Goal: Task Accomplishment & Management: Complete application form

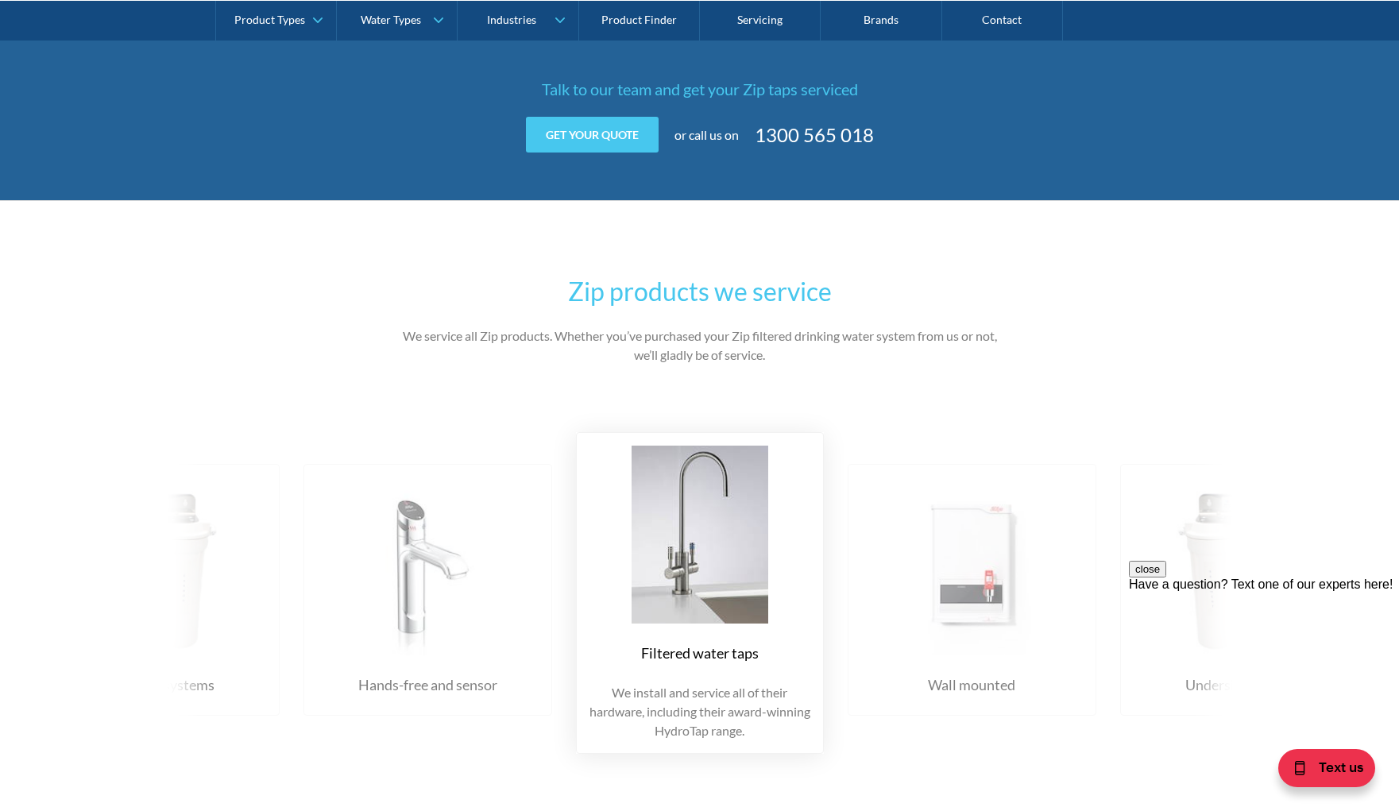
scroll to position [1589, 0]
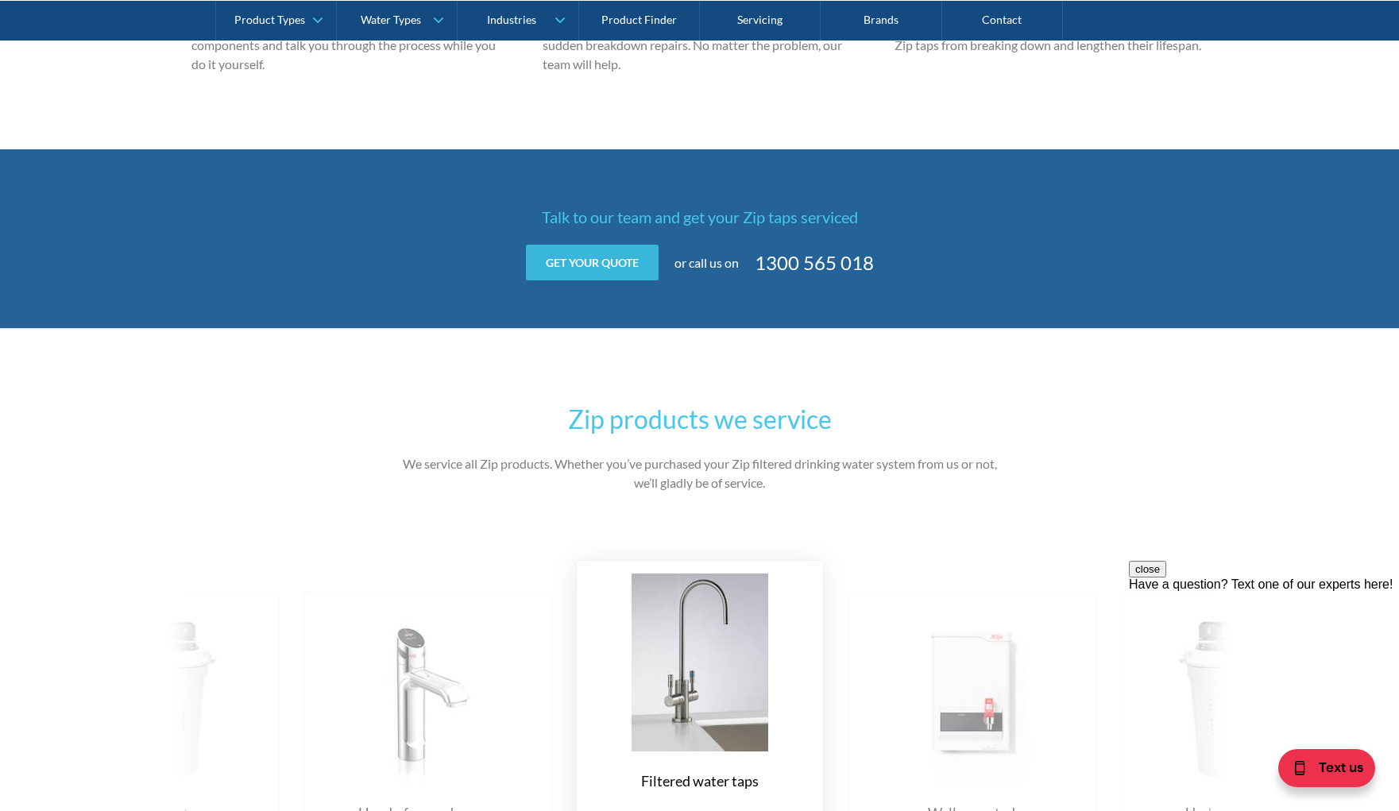
click at [625, 260] on link "Get your quote" at bounding box center [592, 263] width 133 height 36
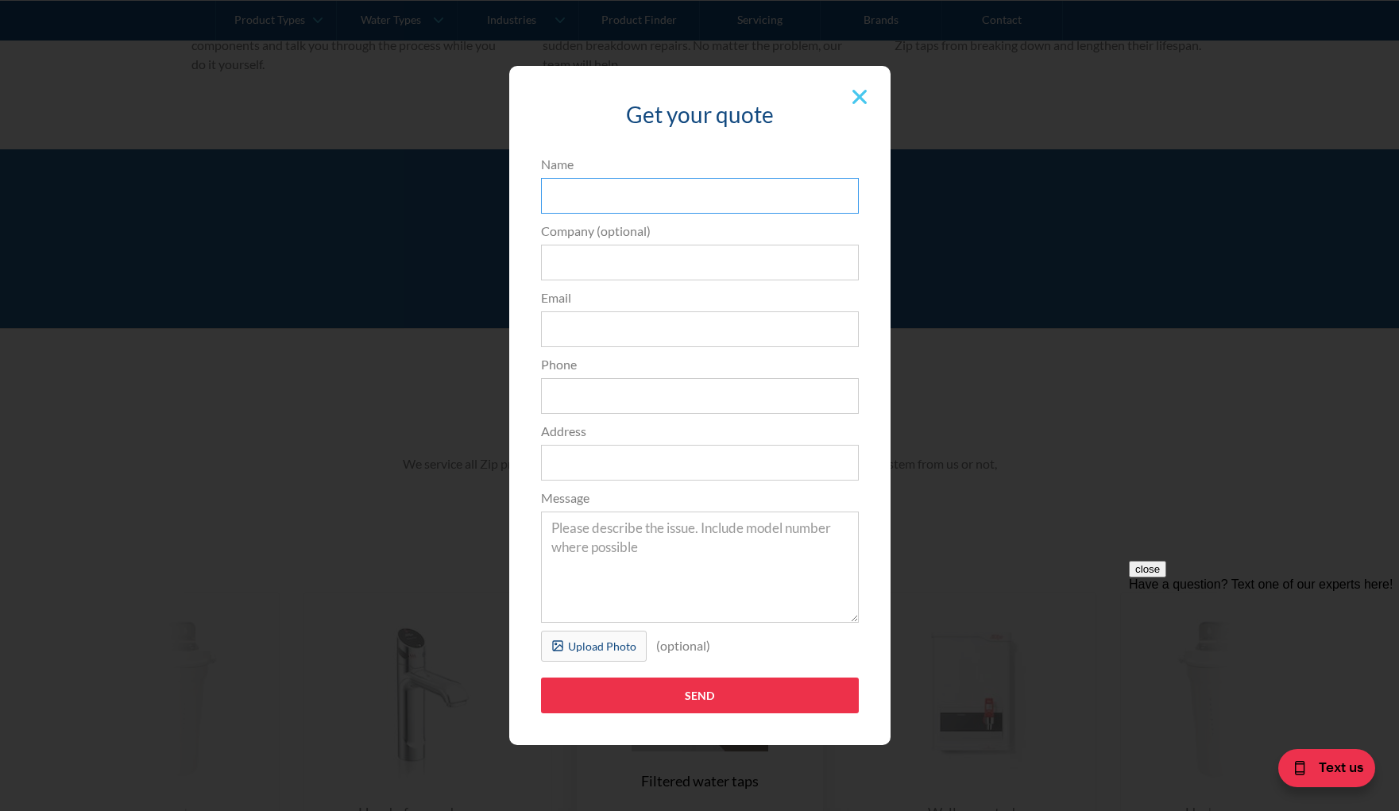
click at [661, 198] on input "Name" at bounding box center [700, 196] width 318 height 36
type input "Chris Johnston"
type input "cawjohnston@gmail.com"
type input "0401714934"
click at [608, 459] on input "Address" at bounding box center [700, 463] width 318 height 36
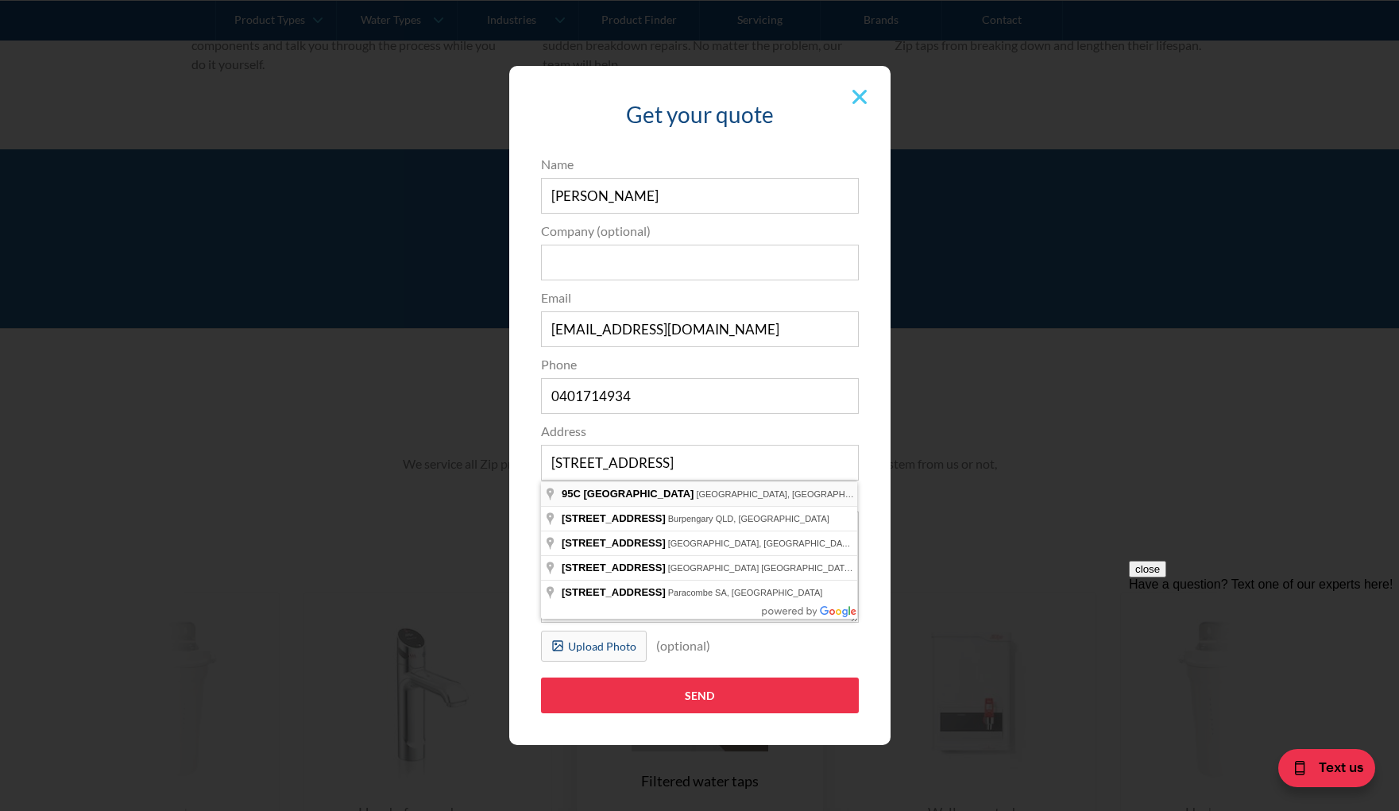
type input "95C Pitt Road, North Curl Curl NSW, Australia"
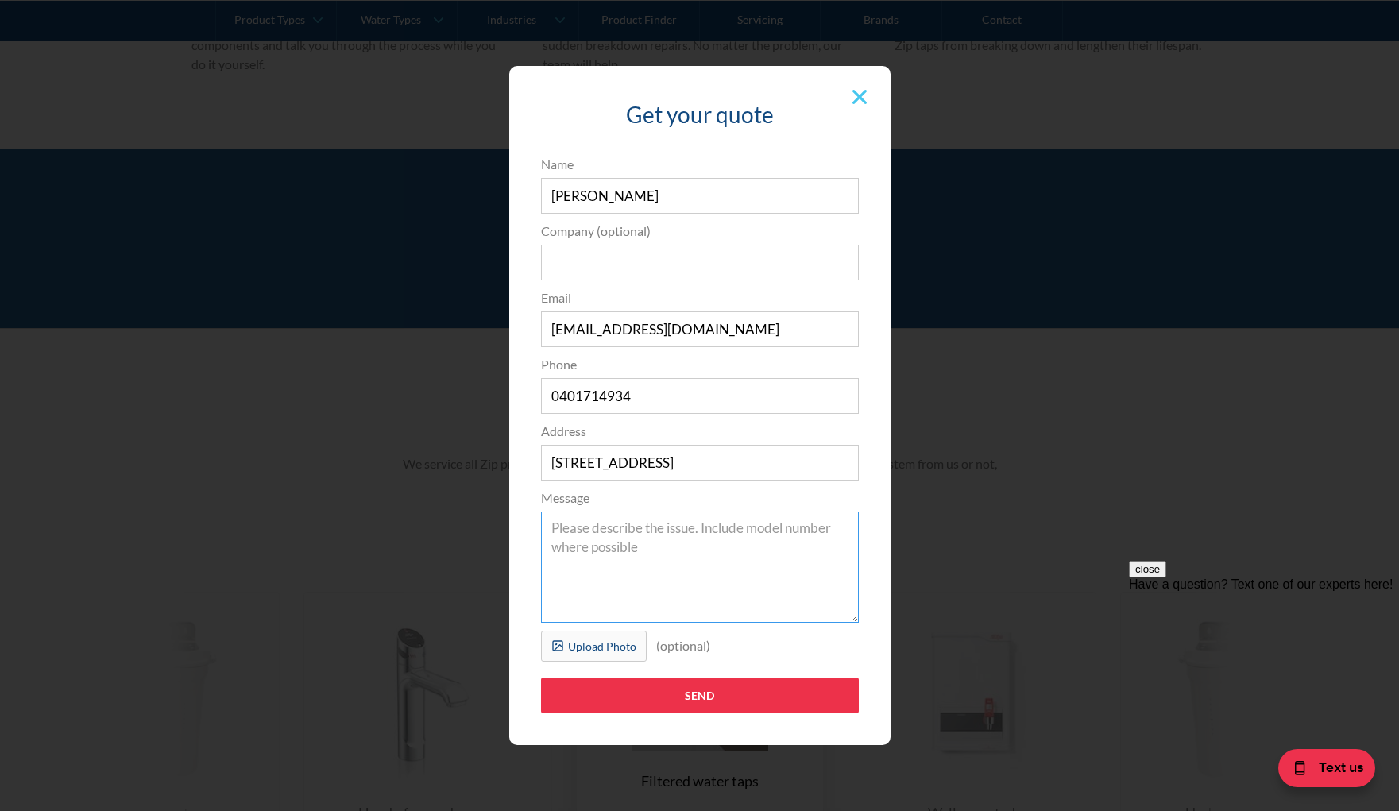
click at [651, 540] on textarea "Message" at bounding box center [700, 567] width 318 height 111
drag, startPoint x: 795, startPoint y: 528, endPoint x: 810, endPoint y: 503, distance: 29.6
click at [795, 526] on textarea "Hot water not dispensing. Red sensor lighht on, power and water are on" at bounding box center [700, 567] width 318 height 111
click at [728, 543] on textarea "Hot water not dispensing. Red sensor light on, ambient water running ok." at bounding box center [700, 567] width 318 height 111
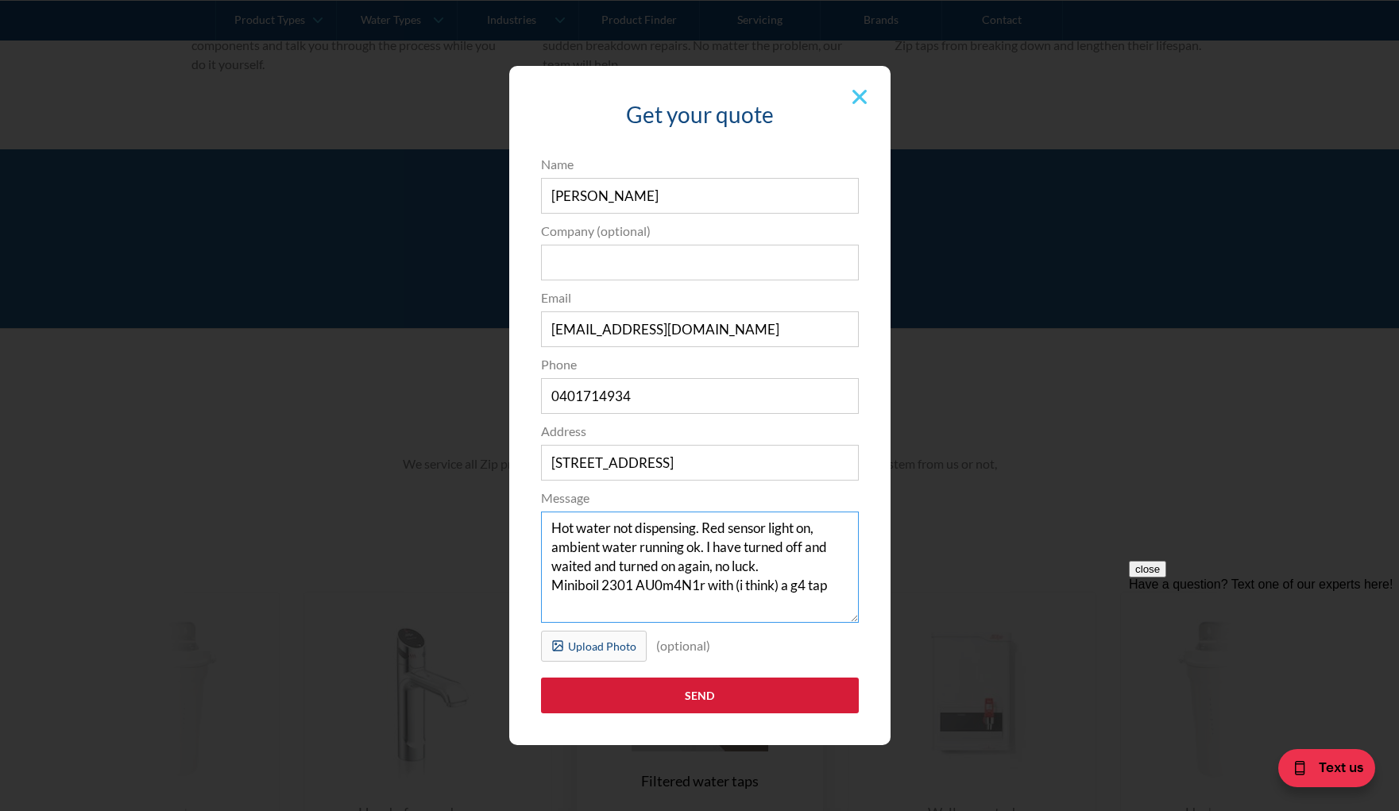
type textarea "Hot water not dispensing. Red sensor light on, ambient water running ok. I have…"
click at [702, 704] on input "Send" at bounding box center [700, 696] width 318 height 36
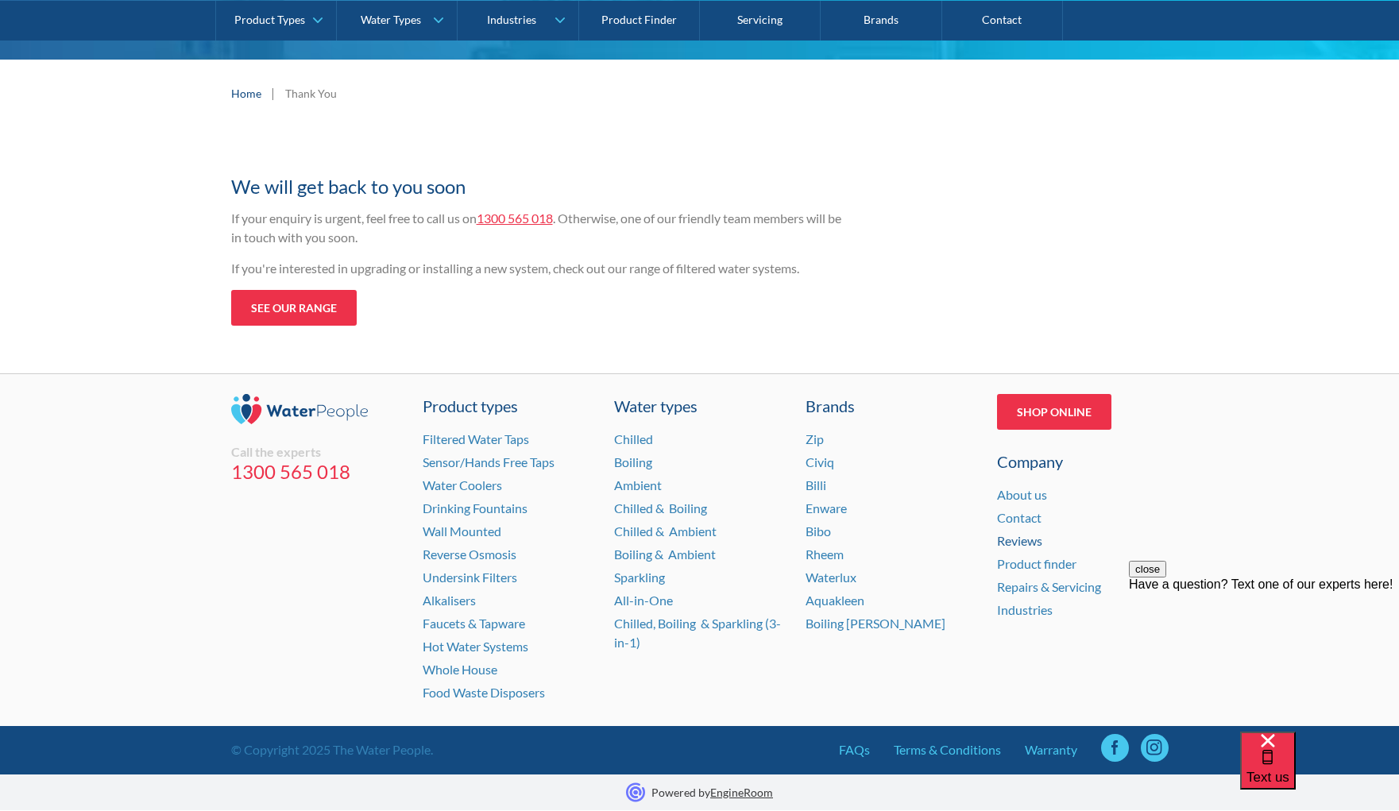
click at [1030, 544] on link "Reviews" at bounding box center [1019, 540] width 45 height 15
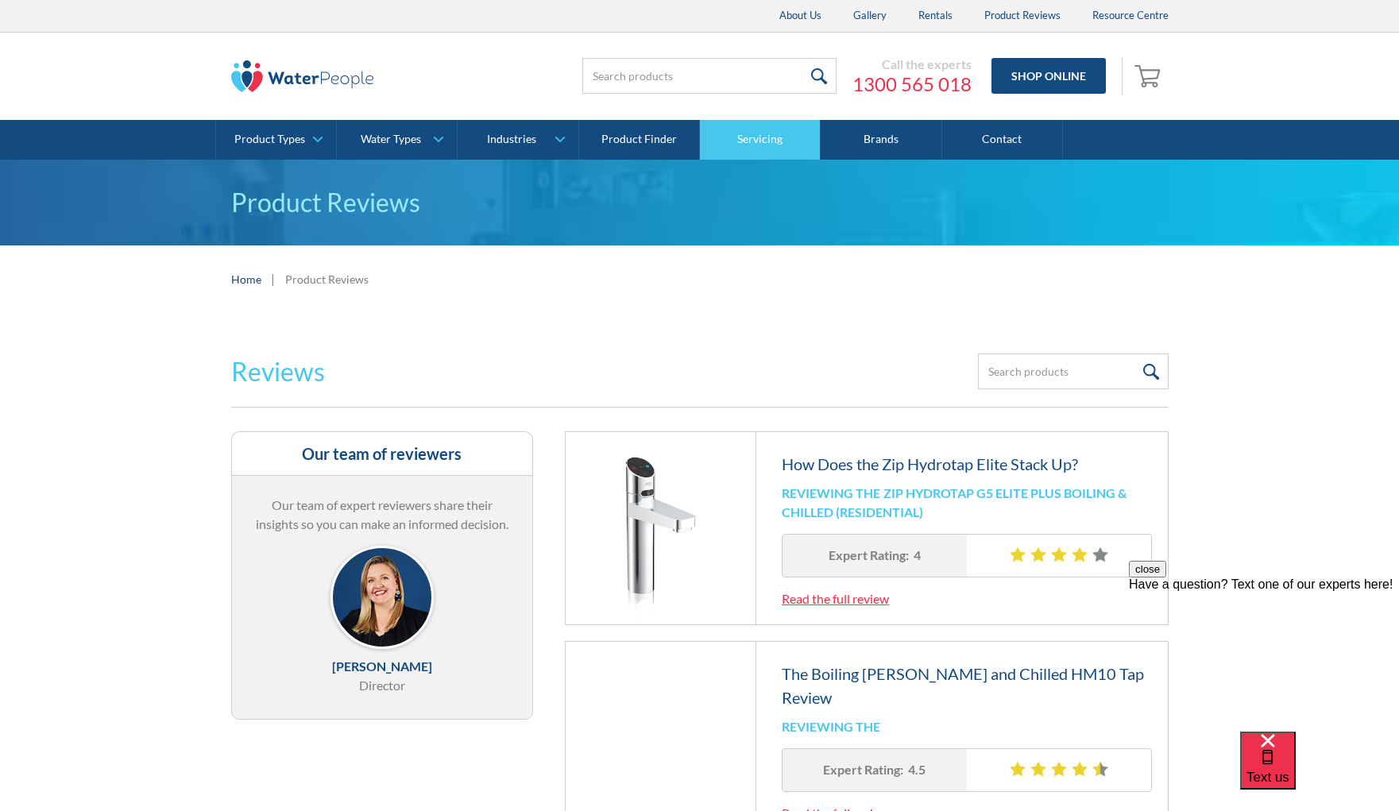
click at [795, 146] on link "Servicing" at bounding box center [760, 140] width 121 height 40
